Goal: Task Accomplishment & Management: Complete application form

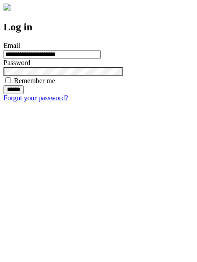
type input "**********"
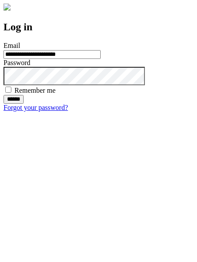
click at [24, 104] on input "******" at bounding box center [14, 99] width 20 height 9
